Goal: Task Accomplishment & Management: Complete application form

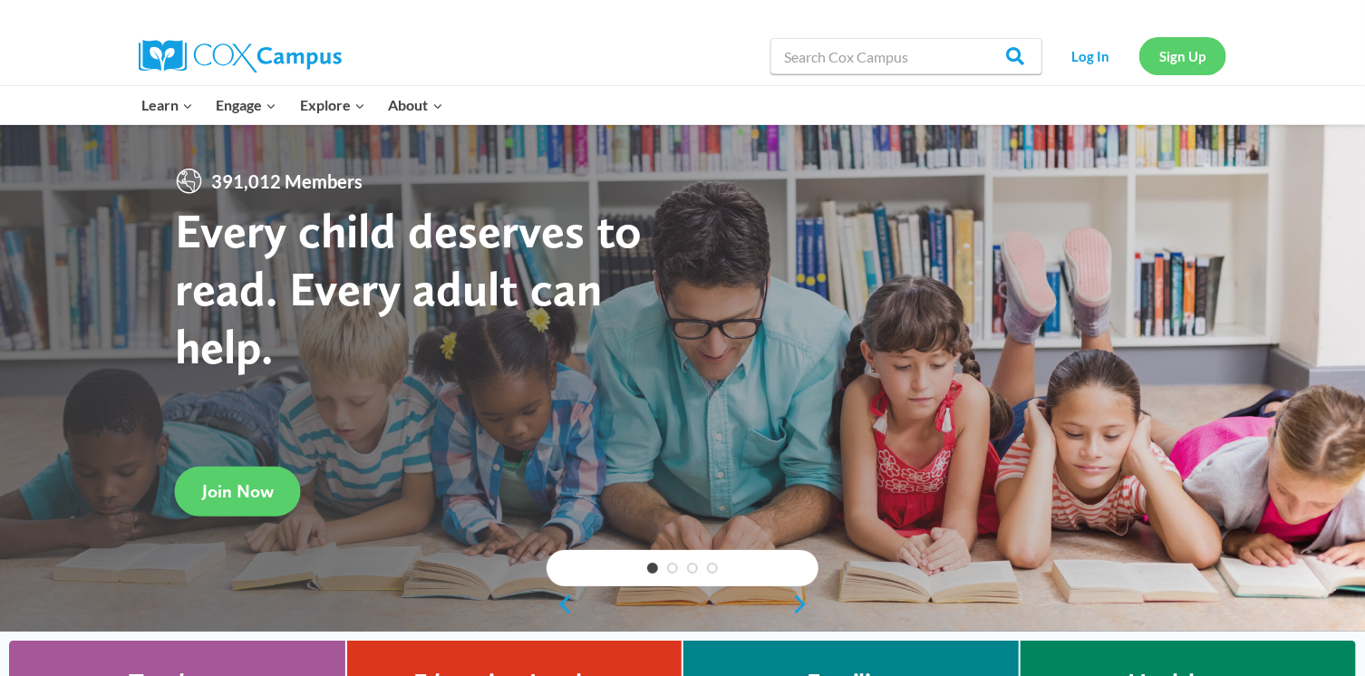
click at [1178, 45] on link "Sign Up" at bounding box center [1182, 55] width 87 height 37
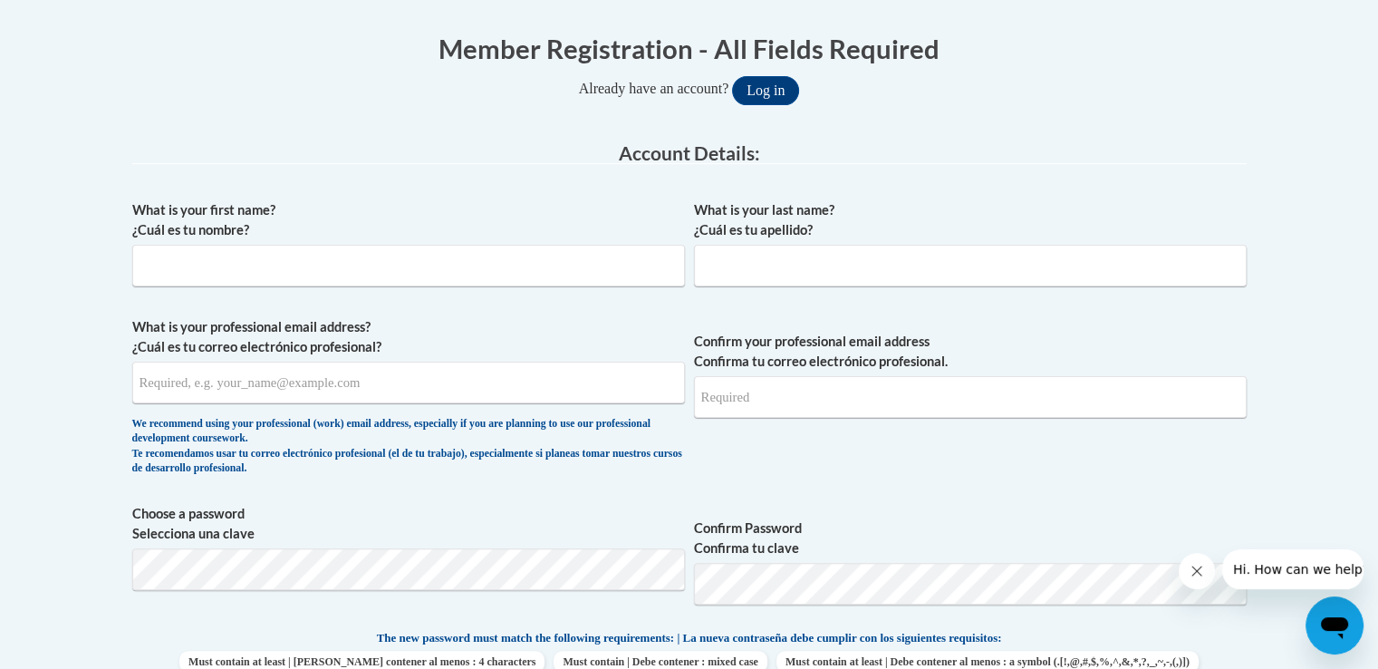
scroll to position [354, 0]
click at [468, 287] on div "What is your first name? ¿Cuál es tu nombre?" at bounding box center [408, 252] width 553 height 100
click at [447, 258] on input "What is your first name? ¿Cuál es tu nombre?" at bounding box center [408, 267] width 553 height 42
type input "Desi"
click at [742, 258] on input "What is your last name? ¿Cuál es tu apellido?" at bounding box center [970, 267] width 553 height 42
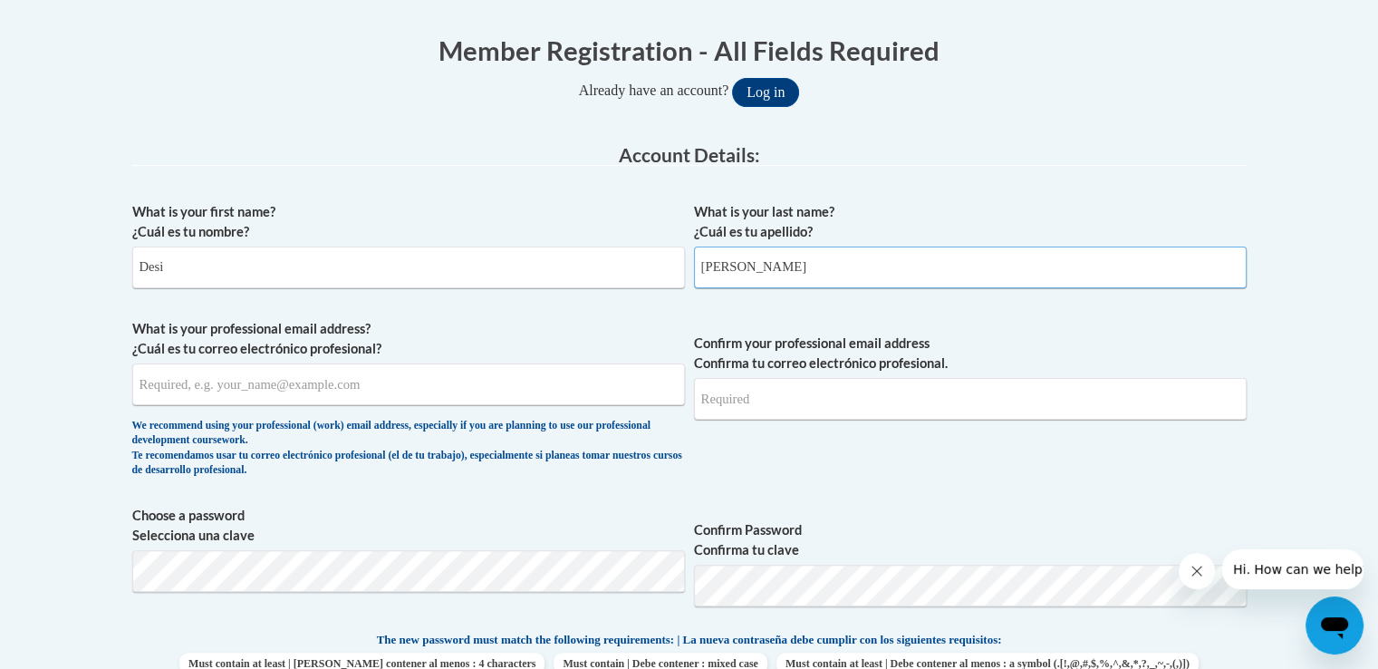
type input "Lester Jr"
click at [560, 389] on input "What is your professional email address? ¿Cuál es tu correo electrónico profesi…" at bounding box center [408, 384] width 553 height 42
type input "desilester@dooly.k12.ga.us"
click at [755, 402] on input "Confirm your professional email address Confirma tu correo electrónico profesio…" at bounding box center [970, 399] width 553 height 42
type input "desilesy"
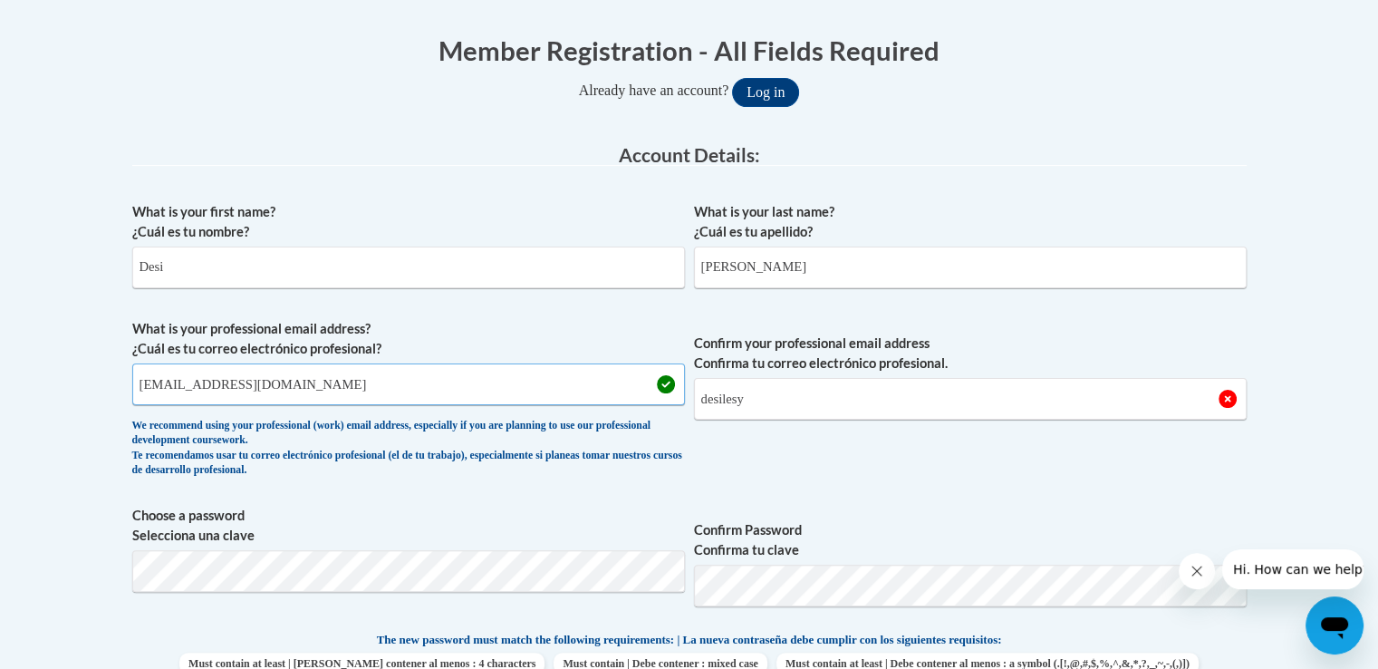
click at [163, 388] on input "desilester@dooly.k12.ga.us" at bounding box center [408, 384] width 553 height 42
click at [163, 387] on input "desilester@dooly.k12.ga.us" at bounding box center [408, 384] width 553 height 42
click at [160, 384] on input "desilester@dooly.k12.ga.us" at bounding box center [408, 384] width 553 height 42
type input "desi.lester@dooly.k12.ga.us"
click at [756, 395] on input "desilesy" at bounding box center [970, 399] width 553 height 42
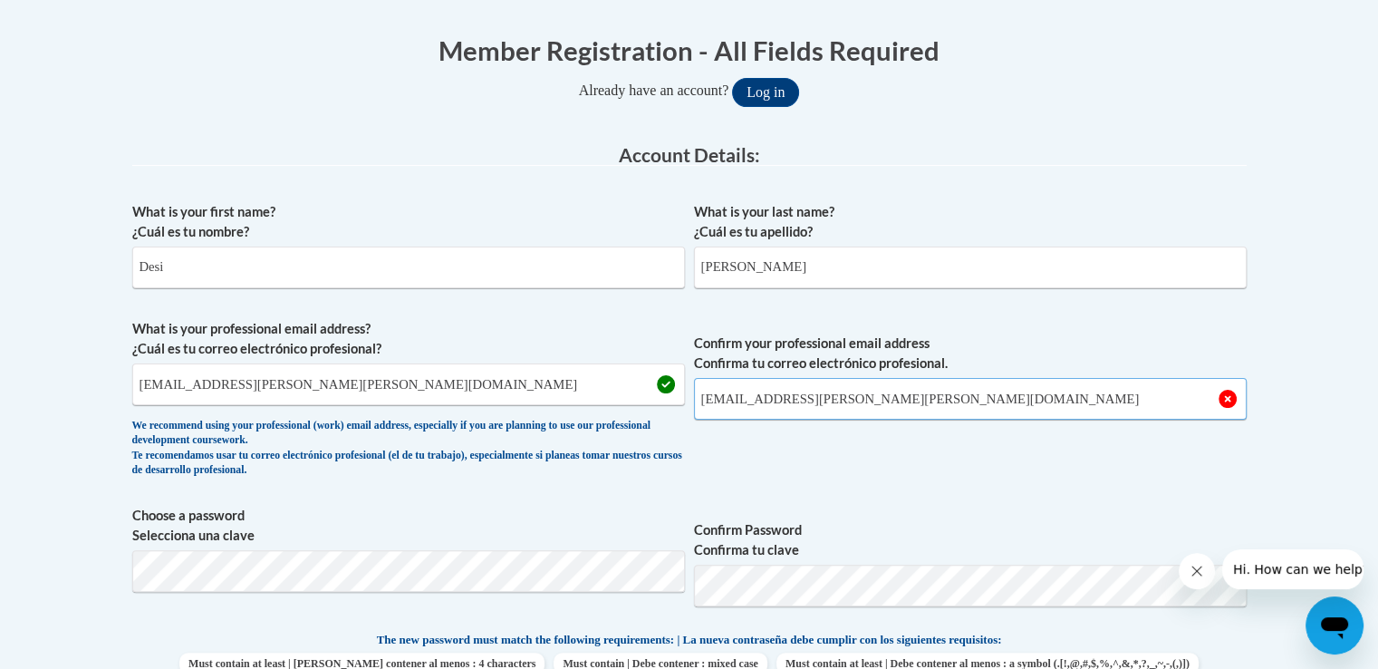
type input "desi.lester@dooly.k12.ga.us"
click at [818, 449] on span "Confirm your professional email address Confirma tu correo electrónico profesio…" at bounding box center [970, 403] width 553 height 168
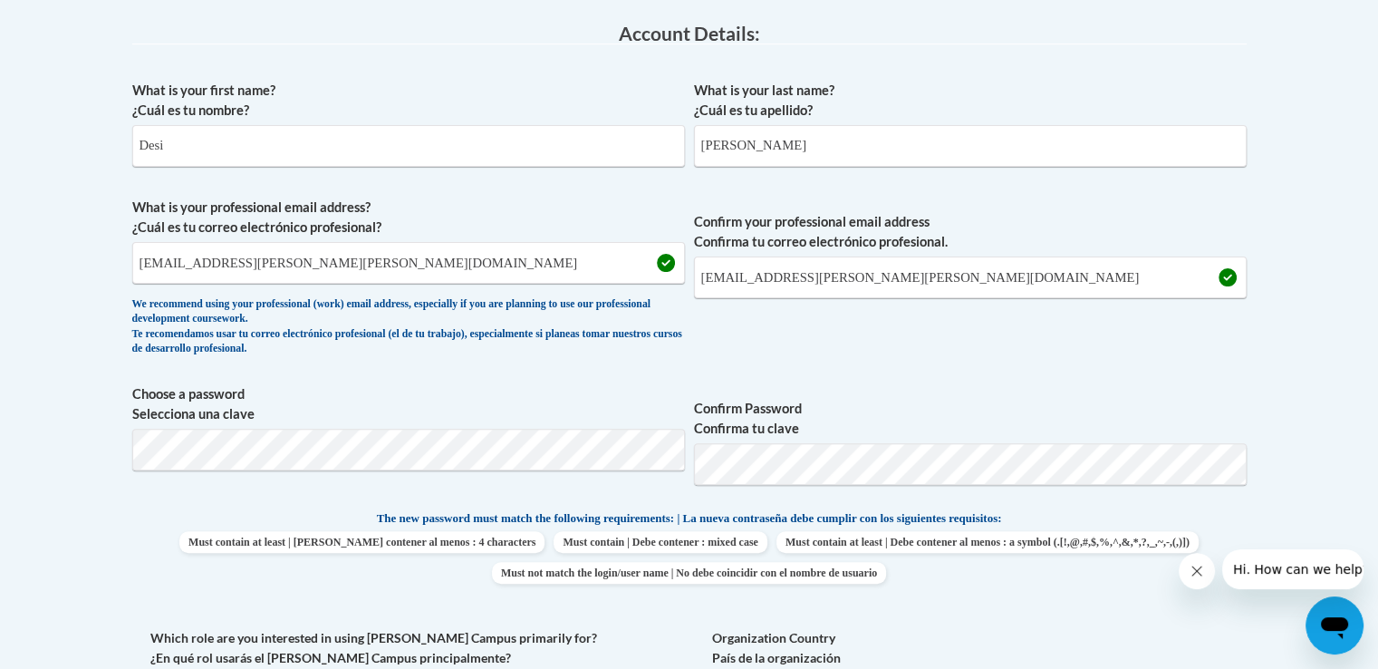
scroll to position [499, 0]
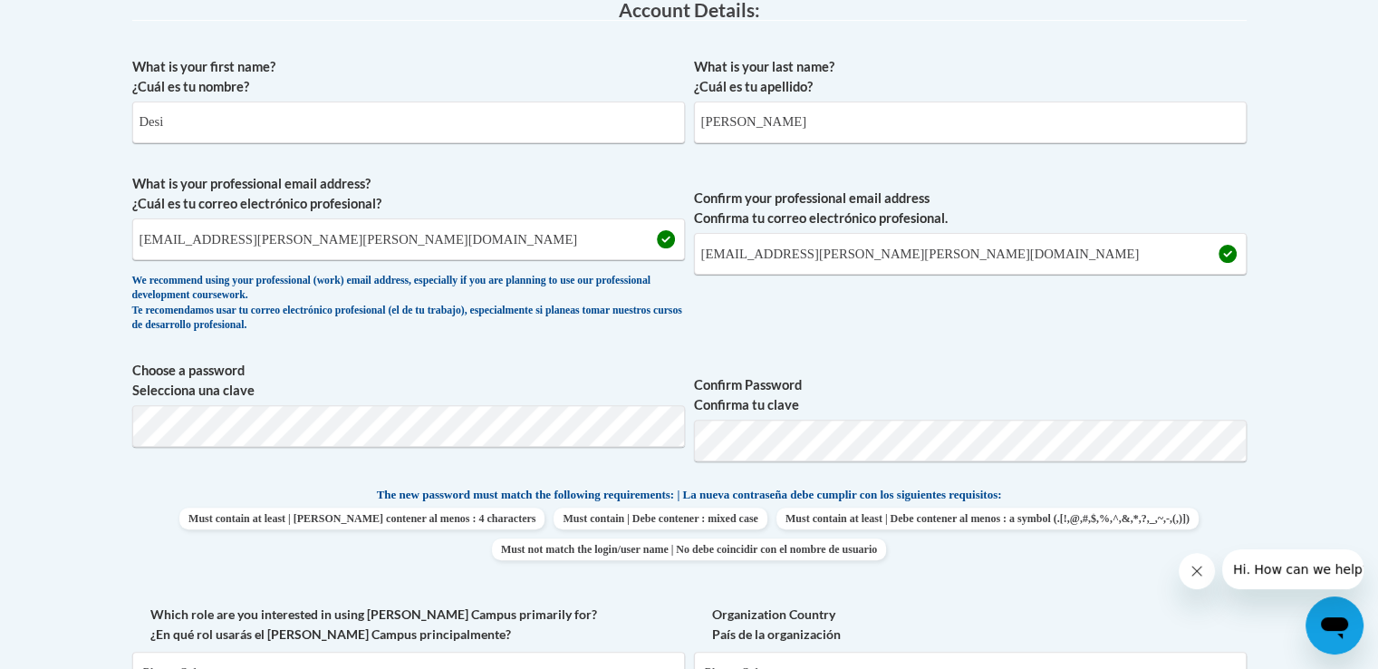
click at [1069, 366] on span "Confirm Password Confirma tu clave" at bounding box center [970, 418] width 553 height 115
drag, startPoint x: 1376, startPoint y: 274, endPoint x: 1376, endPoint y: 302, distance: 28.1
click at [1364, 302] on body "This site uses cookies to help improve your learning experience. By continuing …" at bounding box center [689, 607] width 1378 height 2212
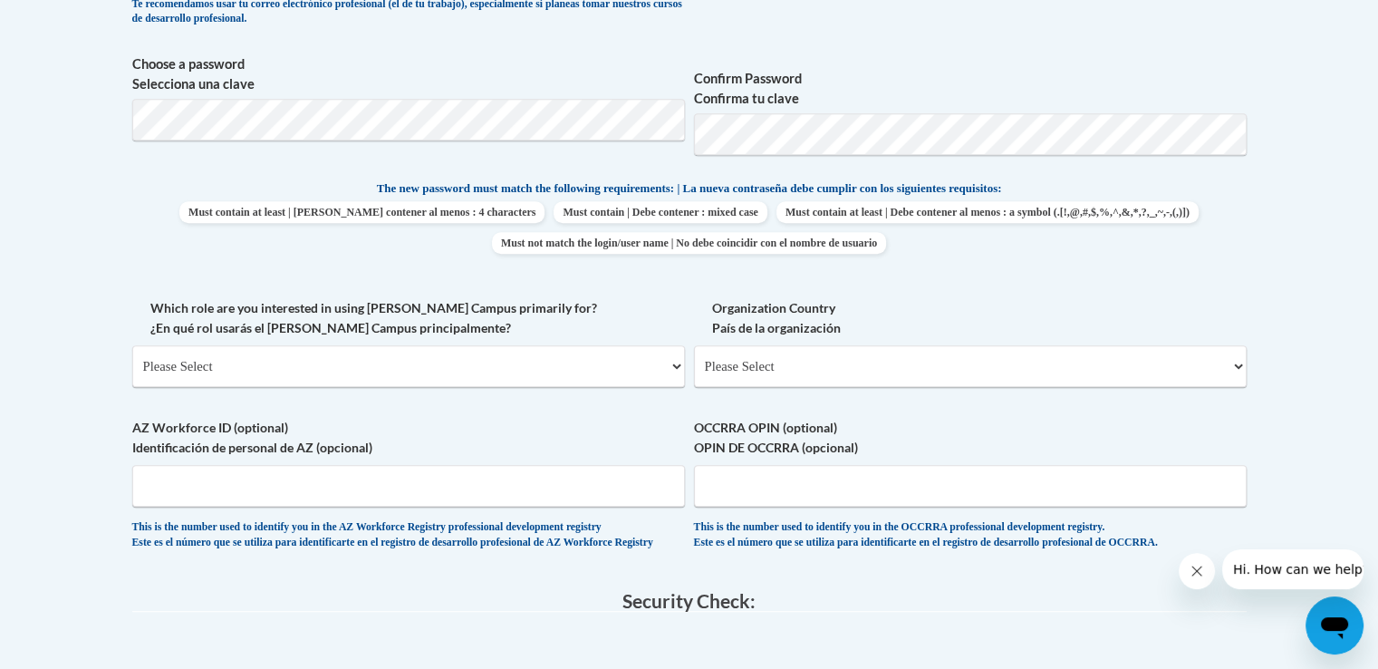
scroll to position [813, 0]
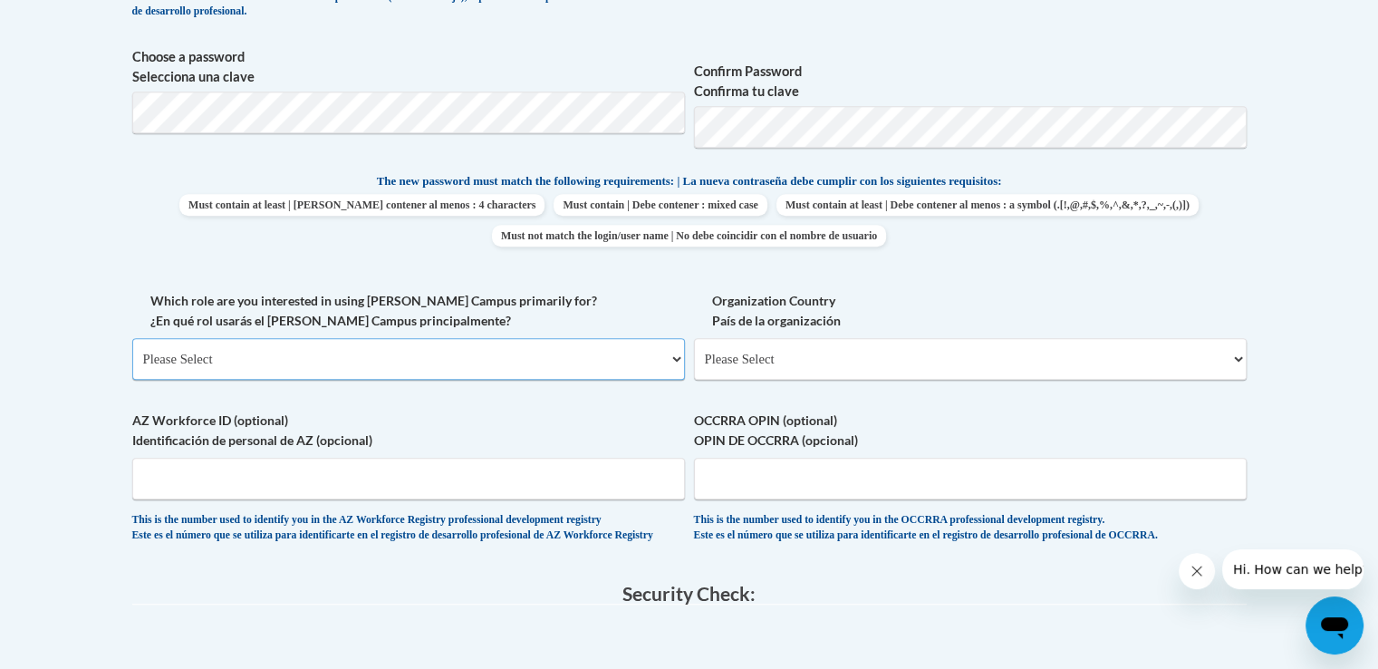
click at [679, 352] on select "Please Select College/University | Colegio/Universidad Community/Nonprofit Part…" at bounding box center [408, 359] width 553 height 42
select select "fbf2d438-af2f-41f8-98f1-81c410e29de3"
click at [132, 338] on select "Please Select College/University | Colegio/Universidad Community/Nonprofit Part…" at bounding box center [408, 359] width 553 height 42
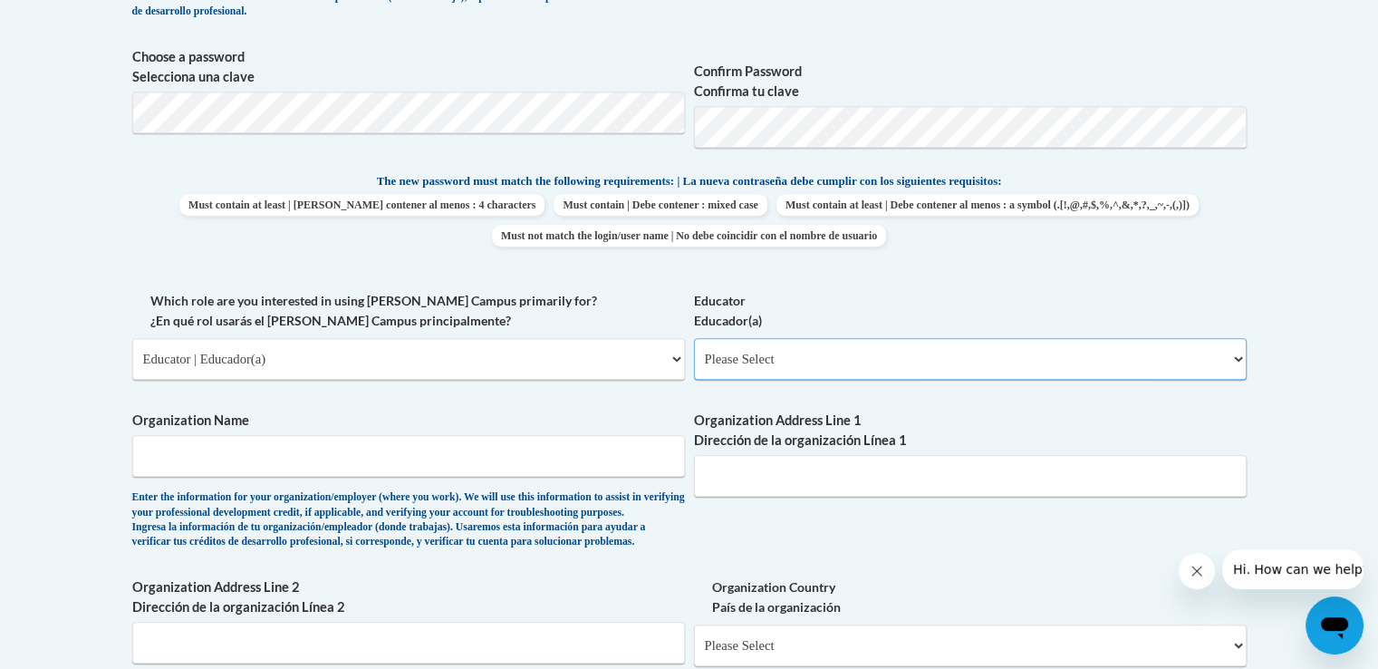
click at [825, 349] on select "Please Select Early Learning/Daycare Teacher/Family Home Care Provider | Maestr…" at bounding box center [970, 359] width 553 height 42
select select "8e40623d-54d0-45cd-9f92-5df65cd3f8cf"
click at [694, 338] on select "Please Select Early Learning/Daycare Teacher/Family Home Care Provider | Maestr…" at bounding box center [970, 359] width 553 height 42
click at [515, 453] on input "Organization Name" at bounding box center [408, 456] width 553 height 42
type input "Dooly County K-8 academy"
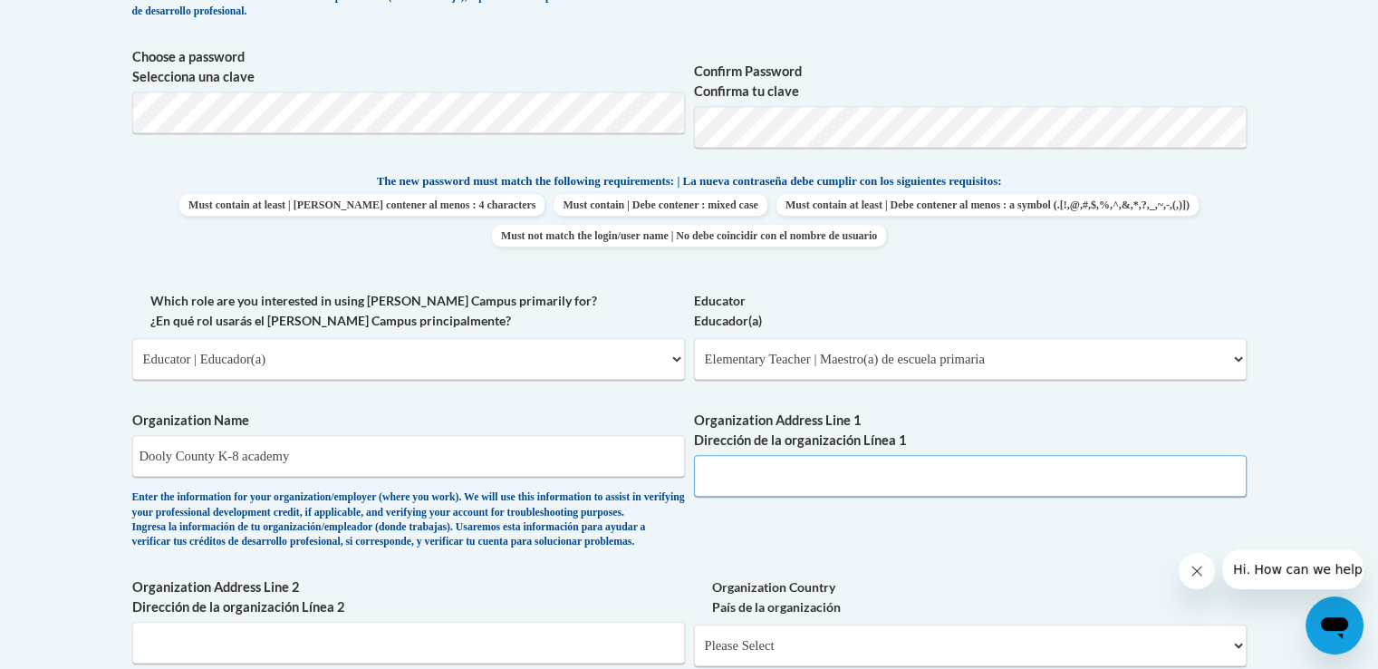
click at [759, 473] on input "Organization Address Line 1 Dirección de la organización Línea 1" at bounding box center [970, 476] width 553 height 42
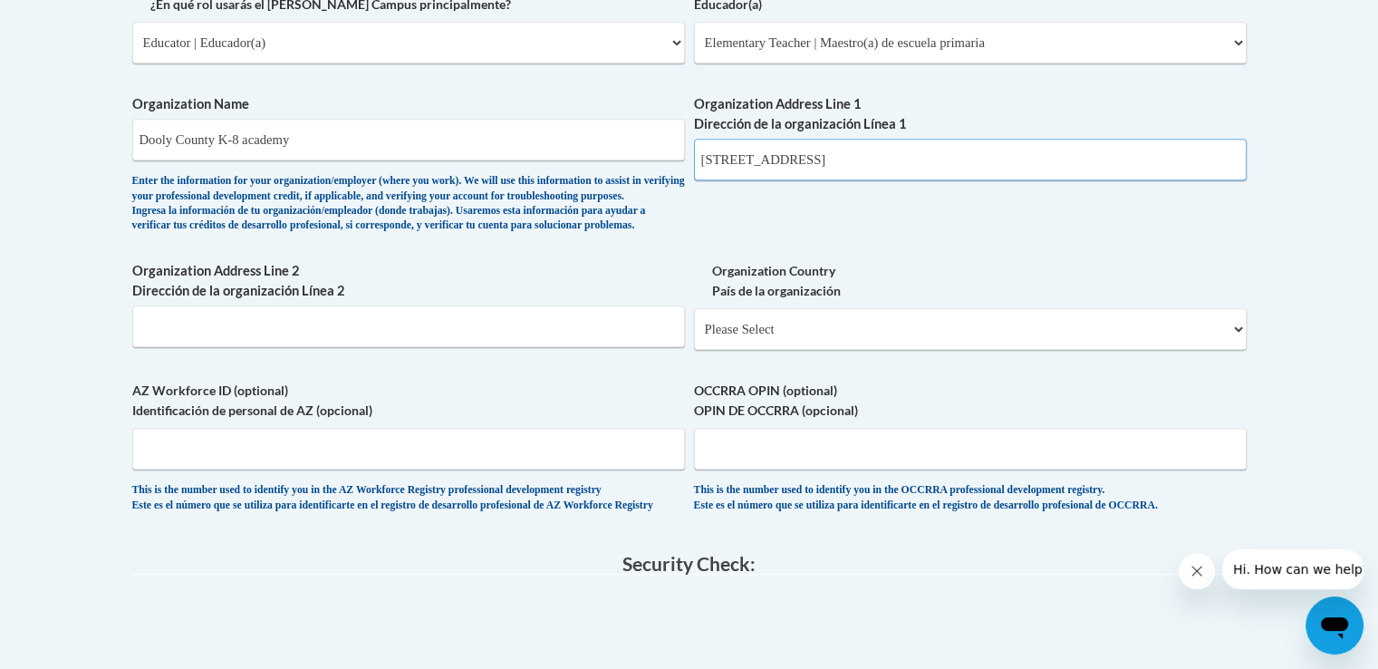
scroll to position [1134, 0]
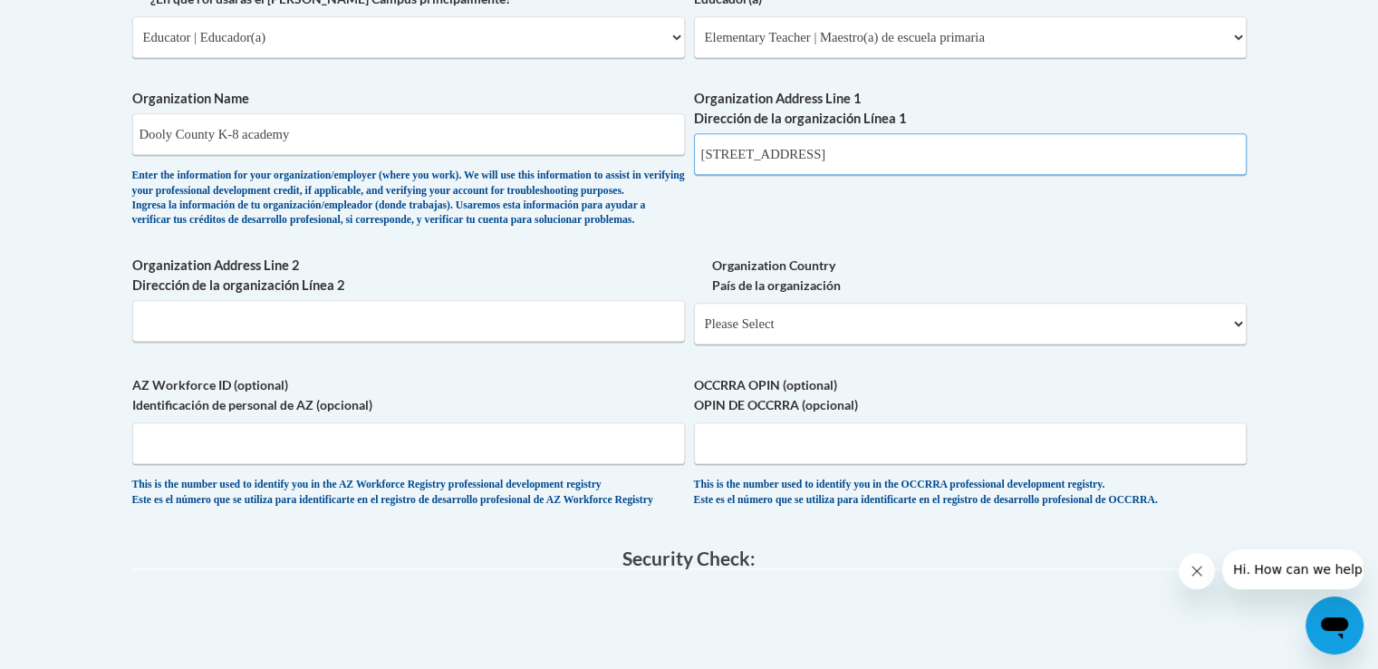
type input "11949 highway 41"
click at [1168, 333] on span "Organization Country País de la organización Please Select United States | Esta…" at bounding box center [970, 300] width 553 height 89
click at [1174, 344] on select "Please Select United States | Estados Unidos Outside of the United States | Fue…" at bounding box center [970, 324] width 553 height 42
select select "ad49bcad-a171-4b2e-b99c-48b446064914"
click at [694, 331] on select "Please Select United States | Estados Unidos Outside of the United States | Fue…" at bounding box center [970, 324] width 553 height 42
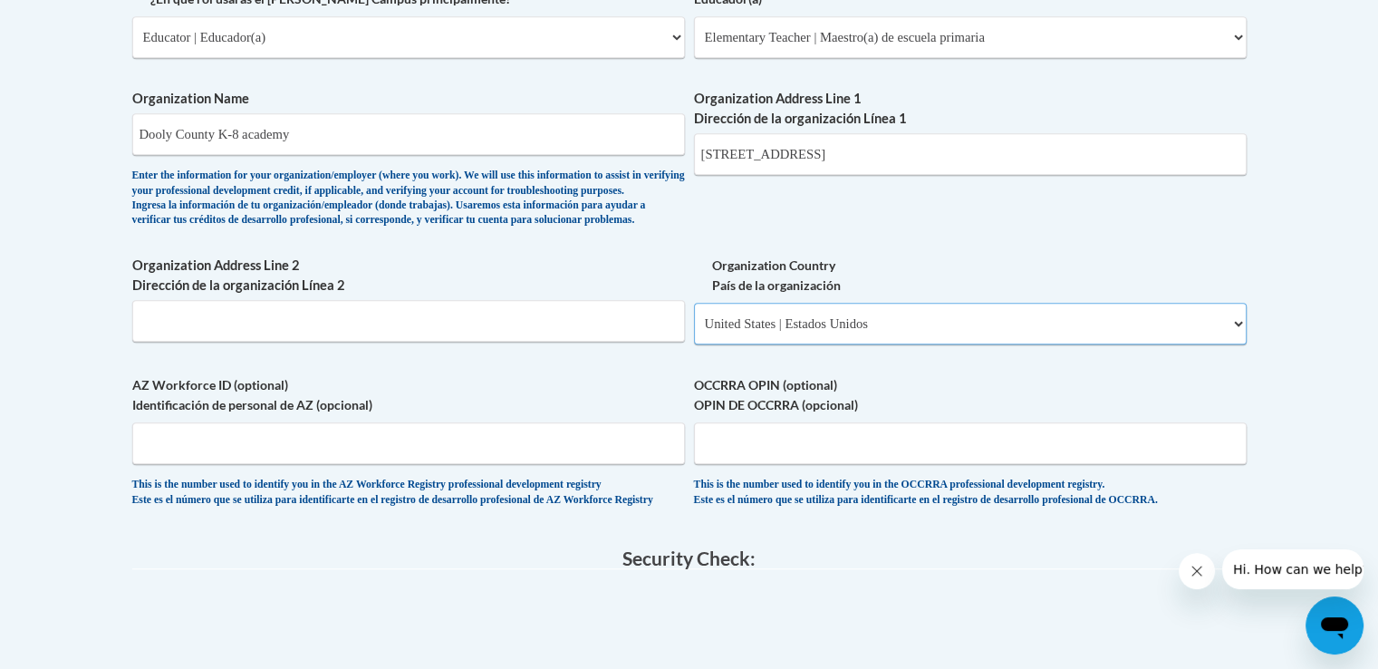
select select
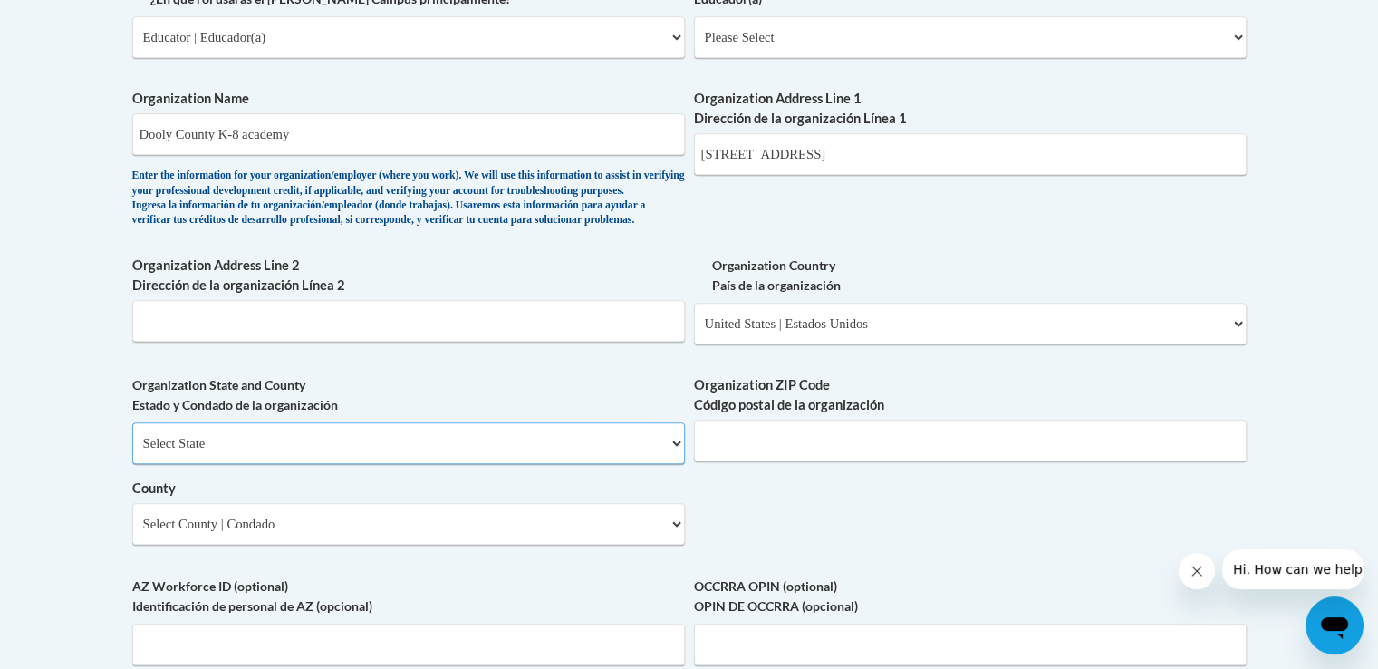
click at [540, 464] on select "Select State Alabama Alaska Arizona Arkansas California Colorado Connecticut De…" at bounding box center [408, 443] width 553 height 42
select select "Georgia"
click at [132, 451] on select "Select State Alabama Alaska Arizona Arkansas California Colorado Connecticut De…" at bounding box center [408, 443] width 553 height 42
click at [784, 461] on input "Organization ZIP Code Código postal de la organización" at bounding box center [970, 441] width 553 height 42
type input "31070"
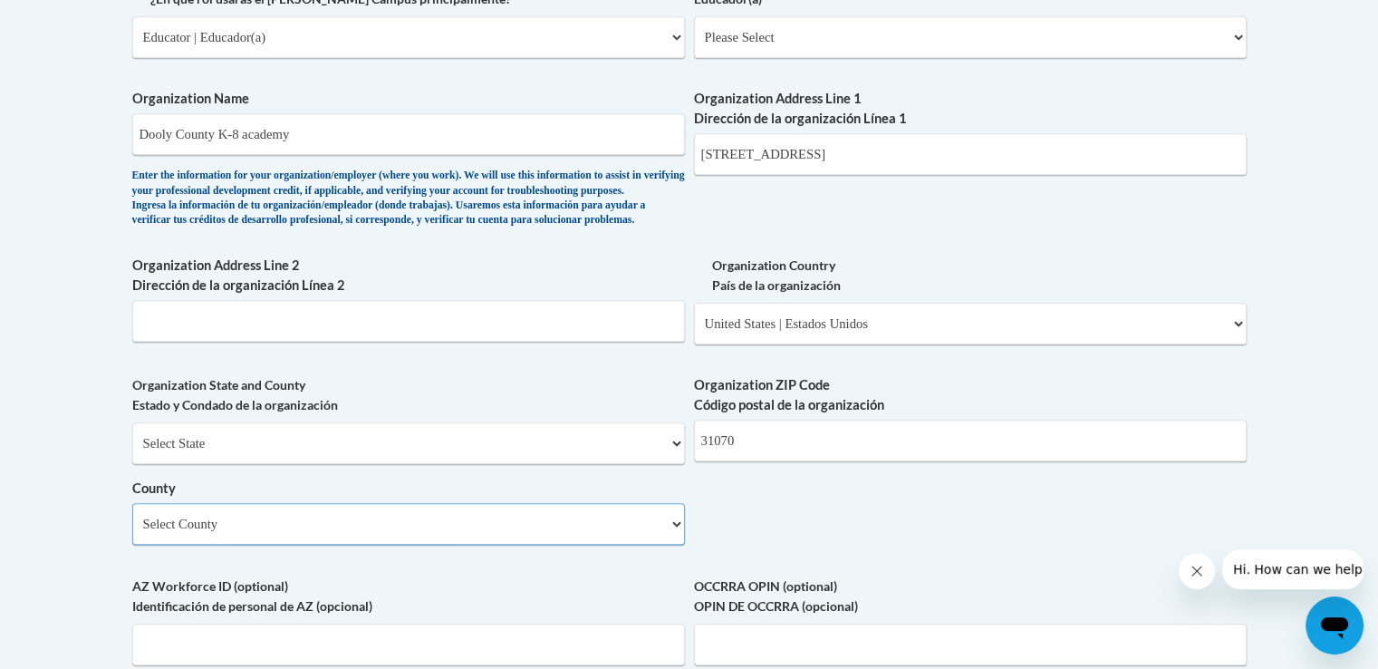
click at [473, 545] on select "Select County Appling Atkinson Bacon Baker Baldwin Banks Barrow Bartow Ben Hill…" at bounding box center [408, 524] width 553 height 42
select select "Dooly"
click at [132, 532] on select "Select County Appling Atkinson Bacon Baker Baldwin Banks Barrow Bartow Ben Hill…" at bounding box center [408, 524] width 553 height 42
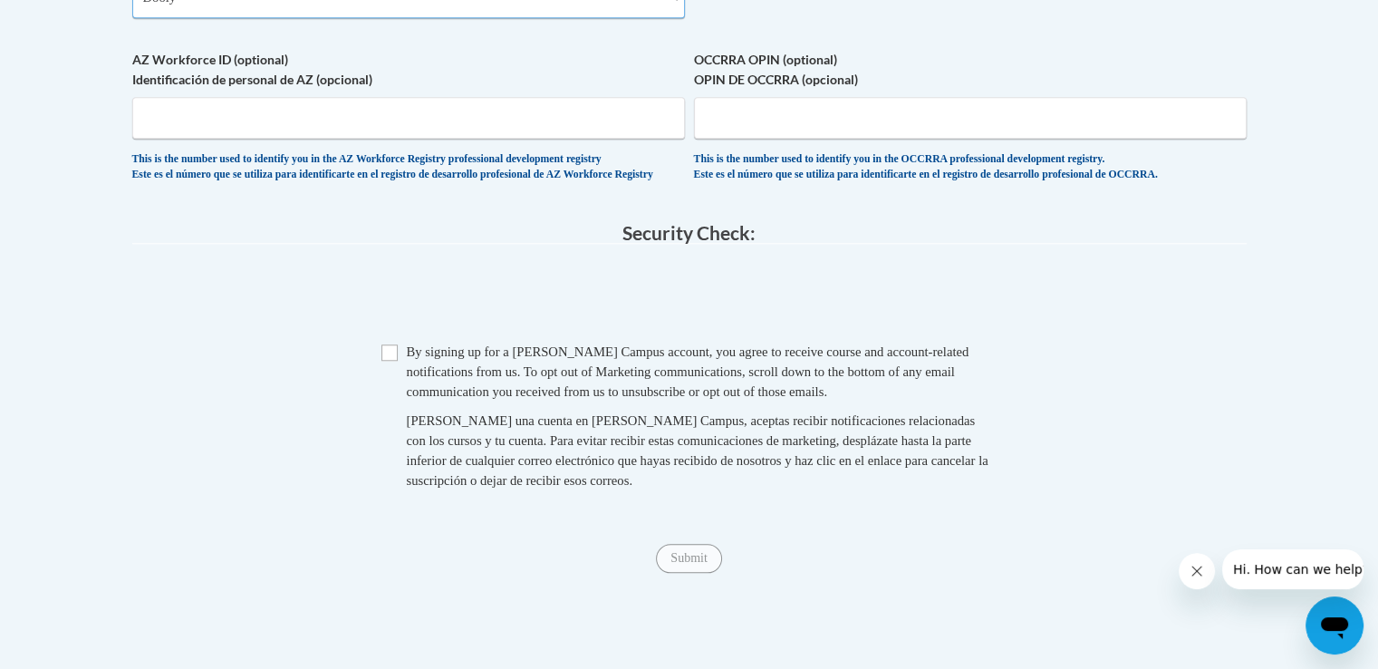
scroll to position [1695, 0]
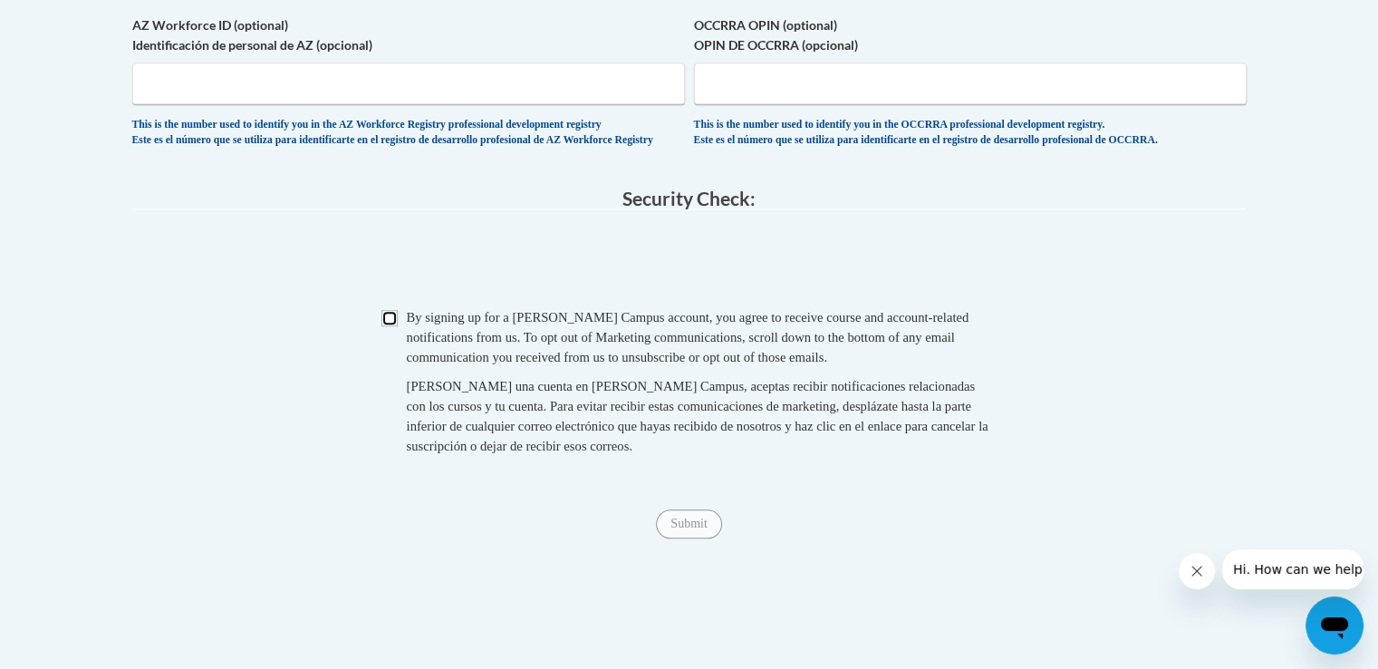
click at [391, 326] on input "Checkbox" at bounding box center [389, 318] width 16 height 16
checkbox input "true"
click at [709, 538] on input "Submit" at bounding box center [688, 523] width 65 height 29
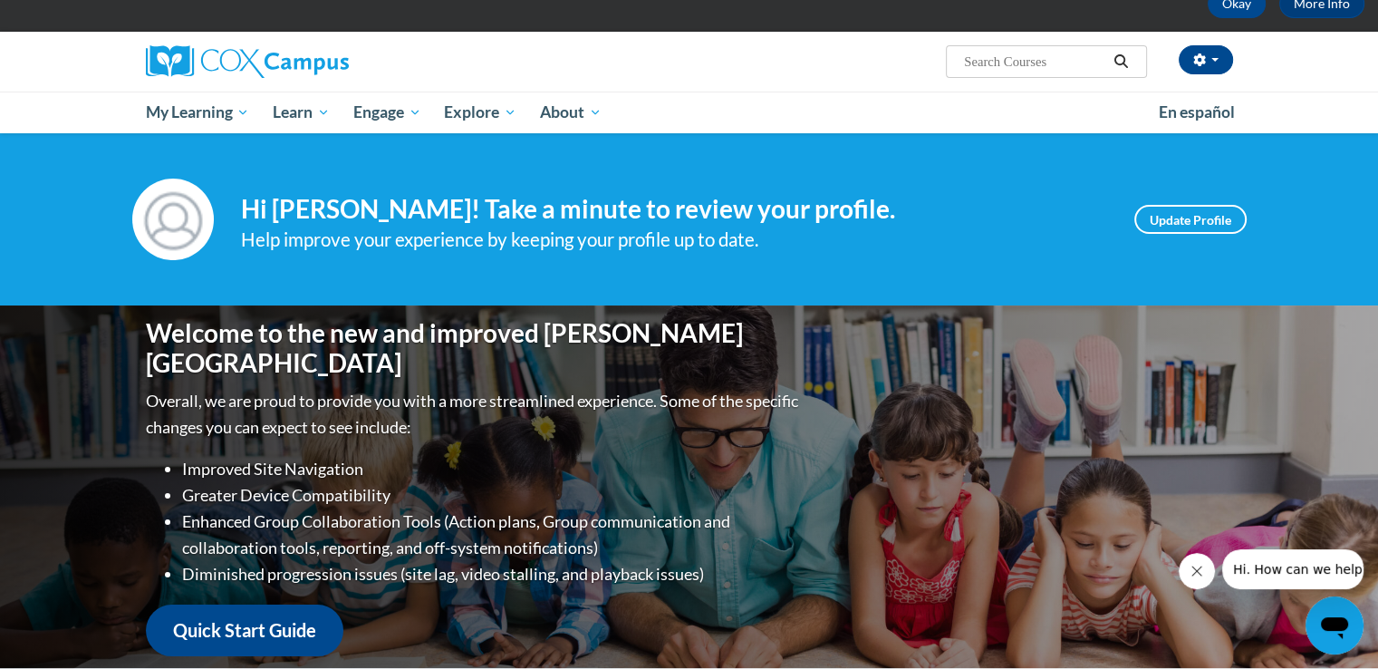
scroll to position [102, 0]
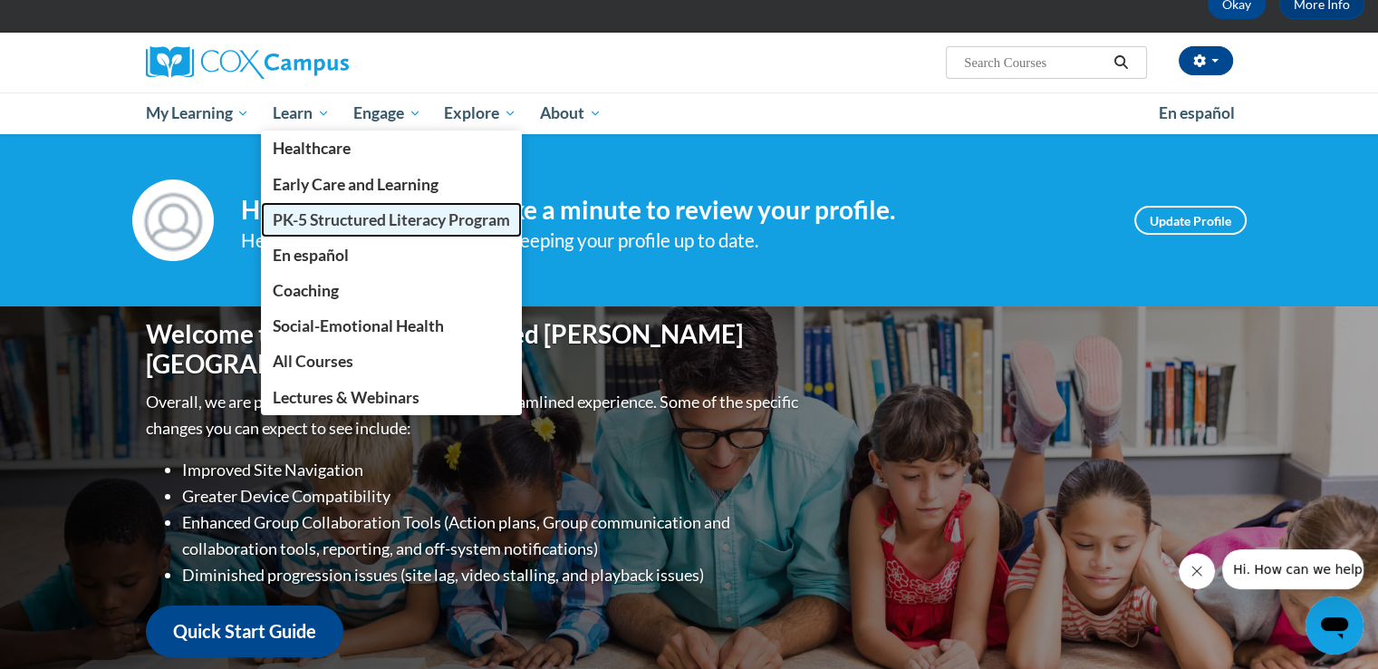
click at [304, 214] on span "PK-5 Structured Literacy Program" at bounding box center [391, 219] width 237 height 19
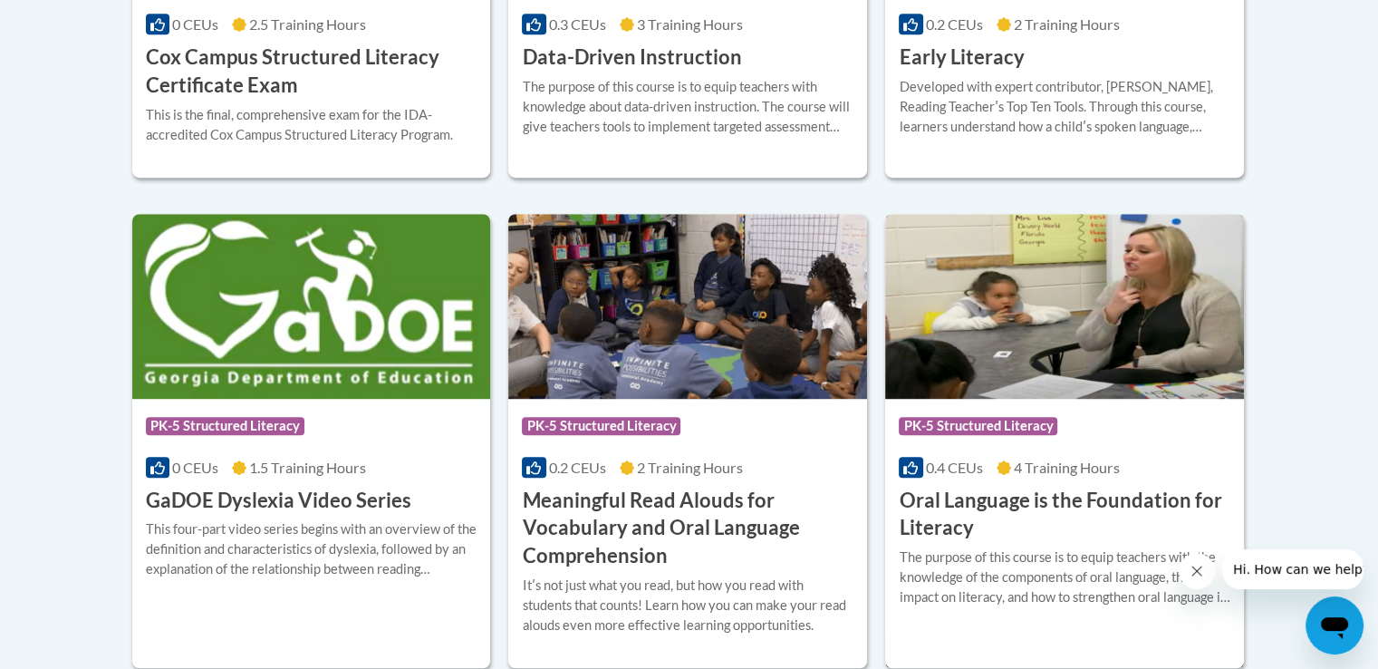
scroll to position [1036, 0]
